Goal: Transaction & Acquisition: Download file/media

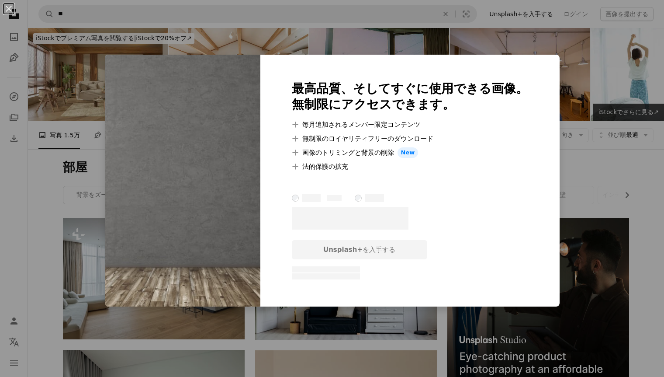
scroll to position [3456, 0]
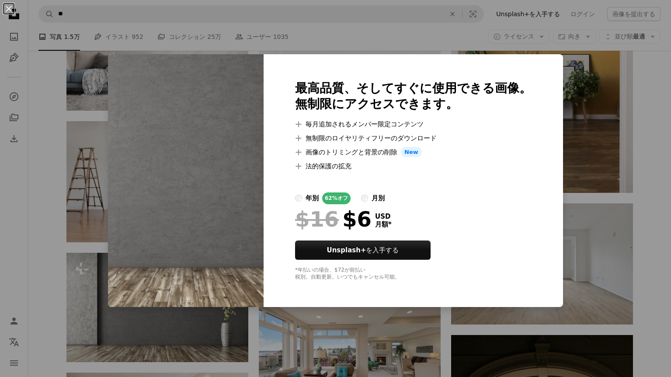
click at [637, 240] on div "An X shape 最高品質、そしてすぐに使用できる画像。 無制限にアクセスできます。 A plus sign 毎月追加されるメンバー限定コンテンツ A p…" at bounding box center [335, 188] width 671 height 377
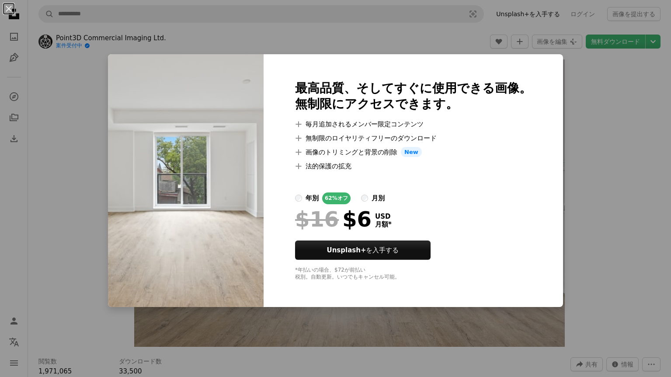
click at [587, 127] on div "An X shape 最高品質、そしてすぐに使用できる画像。 無制限にアクセスできます。 A plus sign 毎月追加されるメンバー限定コンテンツ A p…" at bounding box center [335, 188] width 671 height 377
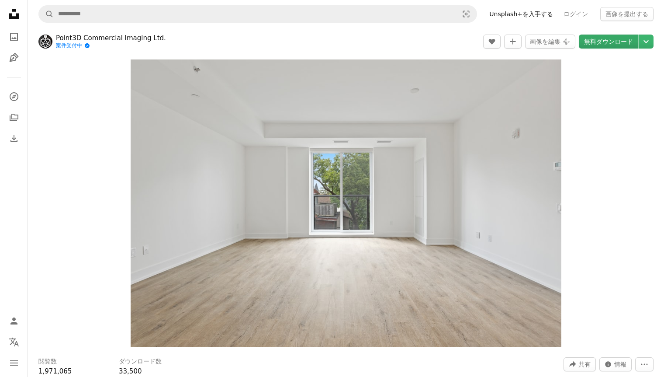
click at [614, 35] on link "無料ダウンロード" at bounding box center [608, 42] width 59 height 14
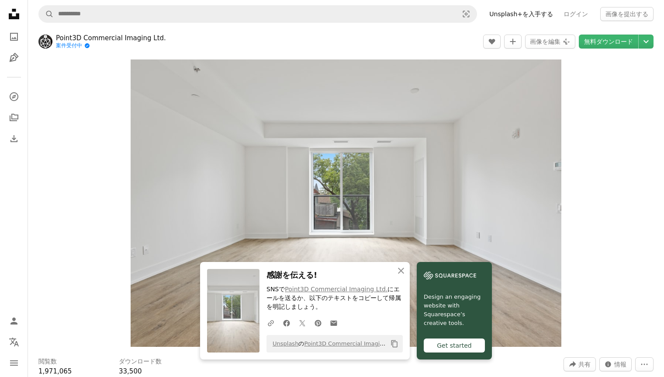
click at [340, 42] on header "Point3D Commercial Imaging Ltd. 案件受付中 A checkmark inside of a circle A heart A …" at bounding box center [346, 41] width 636 height 27
click at [610, 170] on div "Zoom in" at bounding box center [346, 203] width 636 height 296
click at [635, 198] on div "Zoom in" at bounding box center [346, 203] width 636 height 296
